Goal: Use online tool/utility: Utilize a website feature to perform a specific function

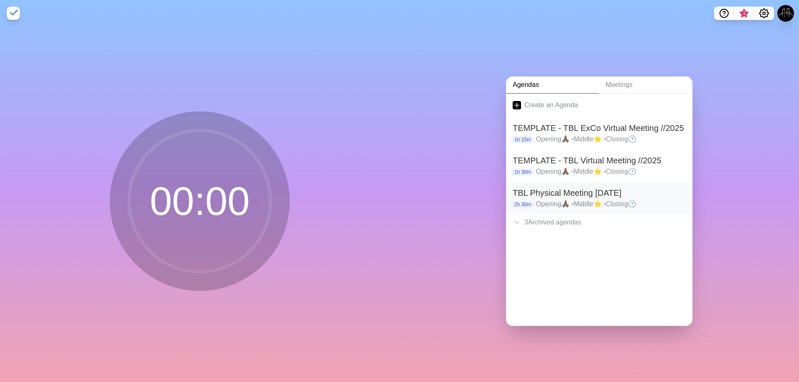
click at [596, 191] on h2 "TBL Physical Meeting [DATE]" at bounding box center [599, 193] width 173 height 12
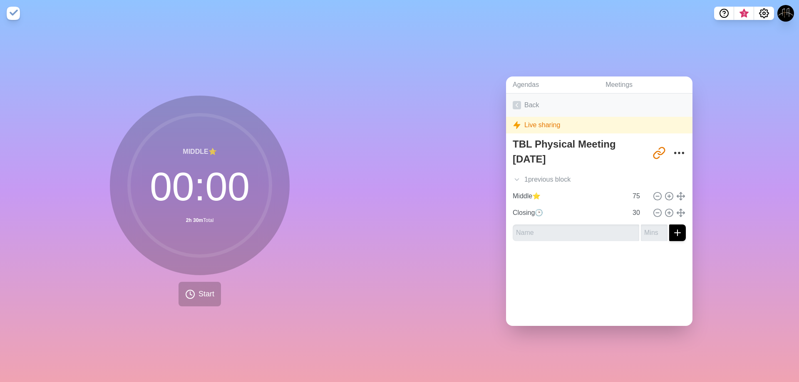
click at [517, 101] on icon at bounding box center [517, 105] width 8 height 8
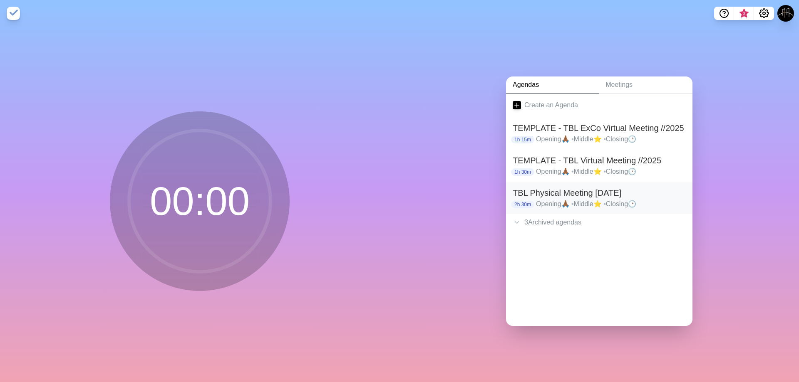
click at [590, 191] on h2 "TBL Physical Meeting [DATE]" at bounding box center [599, 193] width 173 height 12
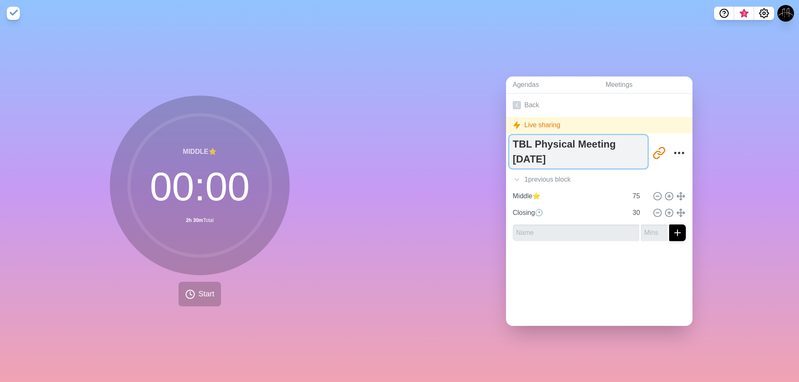
click at [539, 156] on textarea "TBL Physical Meeting [DATE]" at bounding box center [578, 151] width 138 height 33
click at [535, 156] on textarea "TBL Physical Meeting [DATE]" at bounding box center [578, 151] width 138 height 33
click at [520, 157] on textarea "TBL Physical Meeting 05//2025" at bounding box center [578, 151] width 138 height 33
type textarea "TBL Physical Meeting //2025"
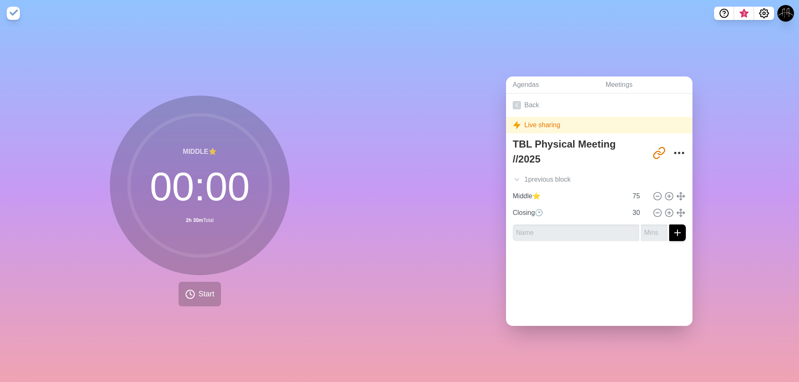
click at [531, 122] on div "Live sharing" at bounding box center [599, 125] width 186 height 17
click at [531, 172] on div "1 previous block" at bounding box center [599, 179] width 186 height 17
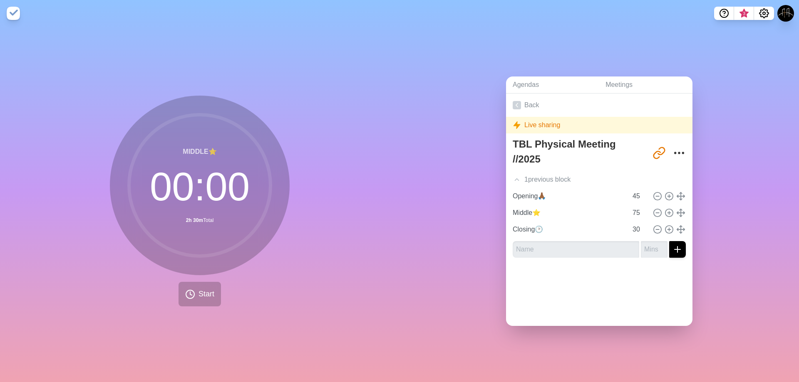
click at [592, 286] on div at bounding box center [599, 281] width 186 height 33
click at [208, 283] on button "Start" at bounding box center [200, 294] width 42 height 25
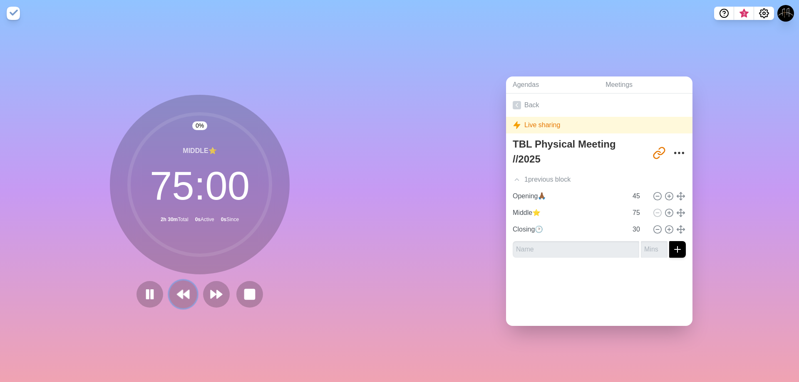
click at [176, 288] on icon at bounding box center [183, 295] width 14 height 14
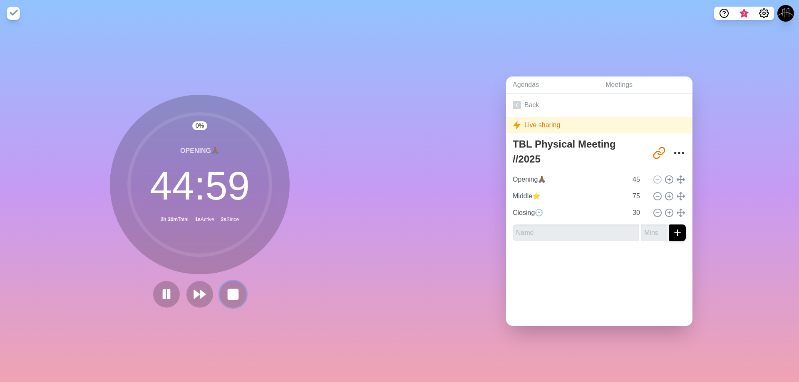
click at [228, 290] on rect at bounding box center [233, 295] width 10 height 10
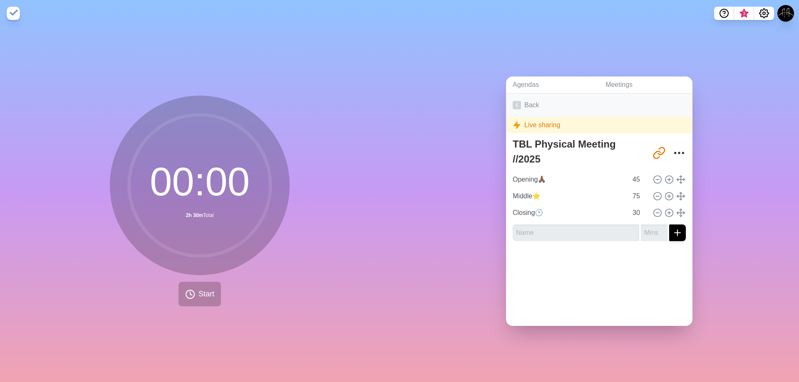
click at [518, 99] on link "Back" at bounding box center [599, 105] width 186 height 23
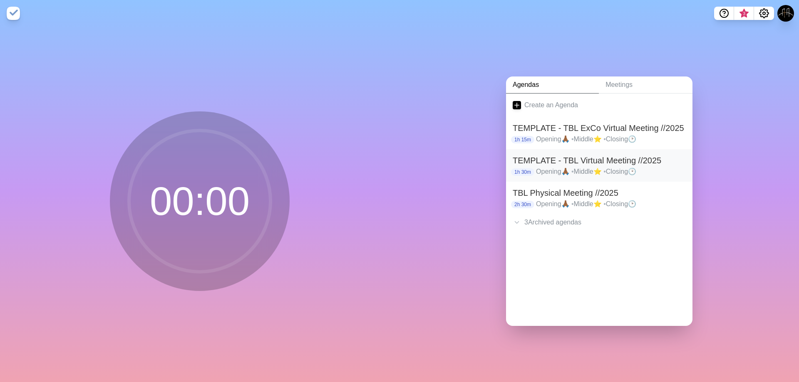
click at [600, 154] on h2 "TEMPLATE - TBL Virtual Meeting //2025" at bounding box center [599, 160] width 173 height 12
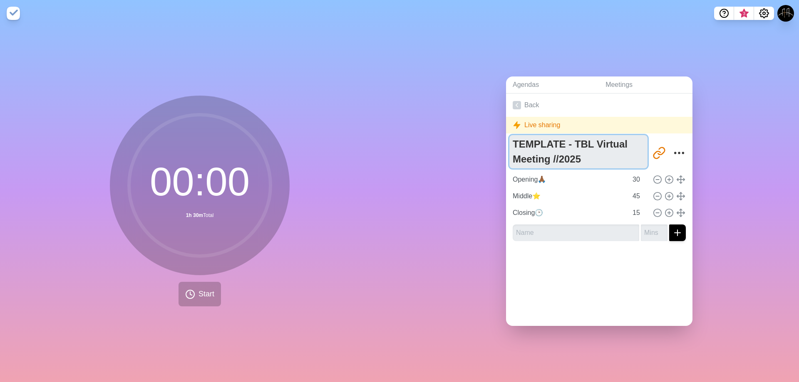
drag, startPoint x: 566, startPoint y: 142, endPoint x: 375, endPoint y: 120, distance: 192.3
click at [375, 120] on div "00 : 00 1h 30m Total Start Agendas Meetings Back Live sharing TEMPLATE - TBL Vi…" at bounding box center [399, 205] width 799 height 356
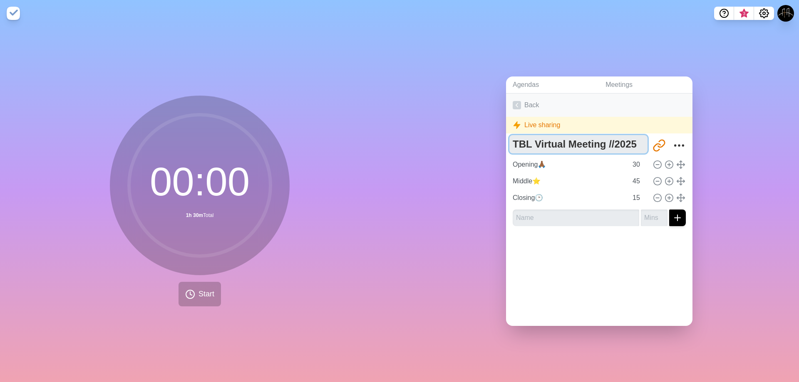
type textarea "TBL Virtual Meeting //2025"
click at [522, 104] on link "Back" at bounding box center [599, 105] width 186 height 23
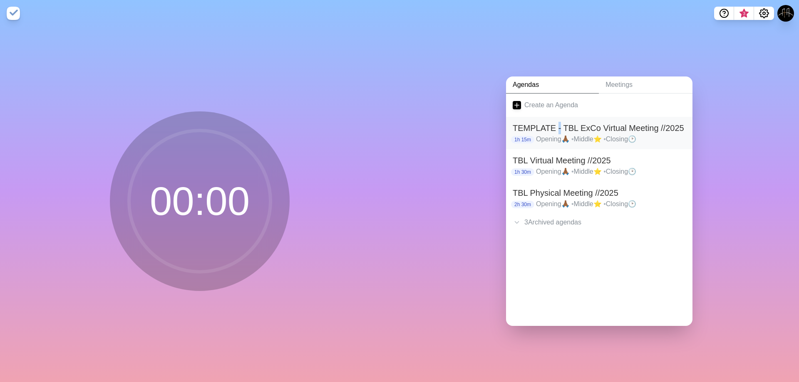
click at [553, 131] on h2 "TEMPLATE - TBL ExCo Virtual Meeting //2025" at bounding box center [599, 128] width 173 height 12
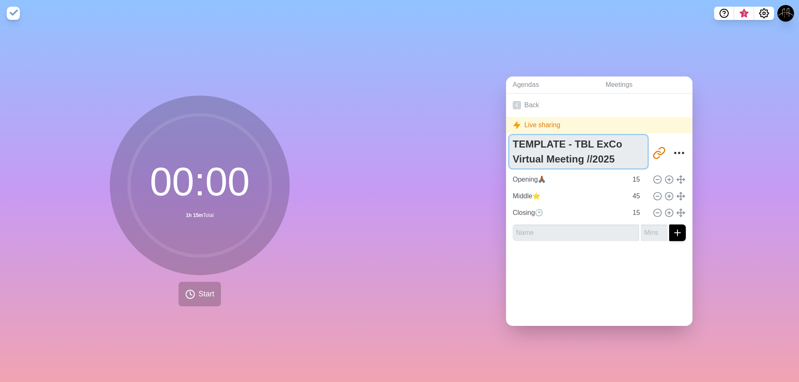
drag, startPoint x: 569, startPoint y: 144, endPoint x: 398, endPoint y: 130, distance: 171.6
click at [362, 135] on div "00 : 00 1h 15m Total Start Agendas Meetings Back Live sharing TEMPLATE - TBL Ex…" at bounding box center [399, 205] width 799 height 356
type textarea "TBL ExCo Virtual Meeting //2025"
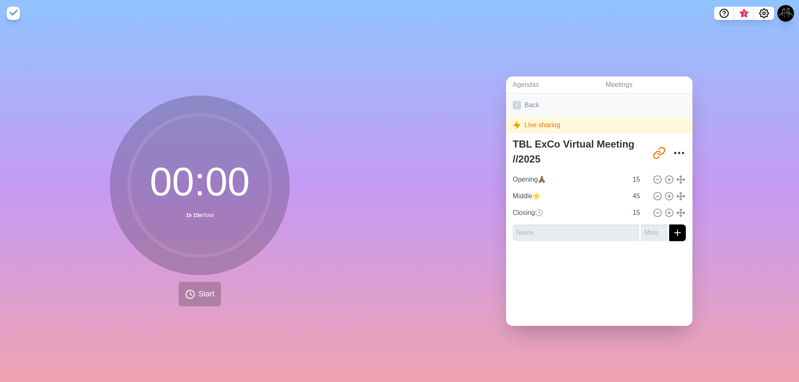
click at [522, 112] on link "Back" at bounding box center [599, 105] width 186 height 23
